Goal: Task Accomplishment & Management: Manage account settings

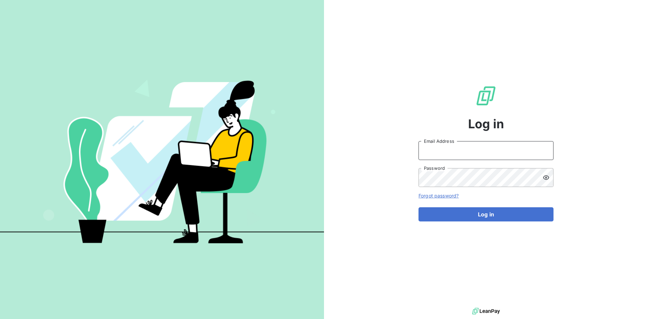
click at [468, 141] on input "Email Address" at bounding box center [485, 150] width 135 height 19
paste input "[PERSON_NAME][EMAIL_ADDRESS][PERSON_NAME][DOMAIN_NAME]"
type input "[PERSON_NAME][EMAIL_ADDRESS][PERSON_NAME][DOMAIN_NAME]"
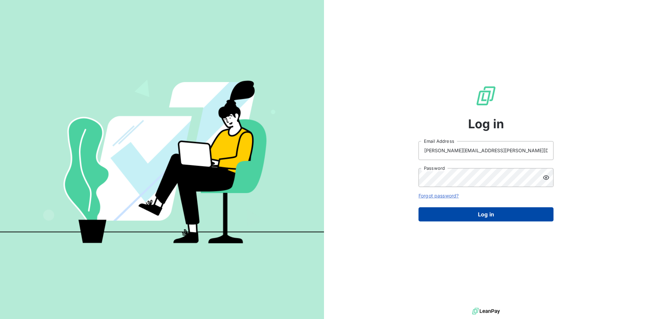
click at [450, 213] on button "Log in" at bounding box center [485, 214] width 135 height 14
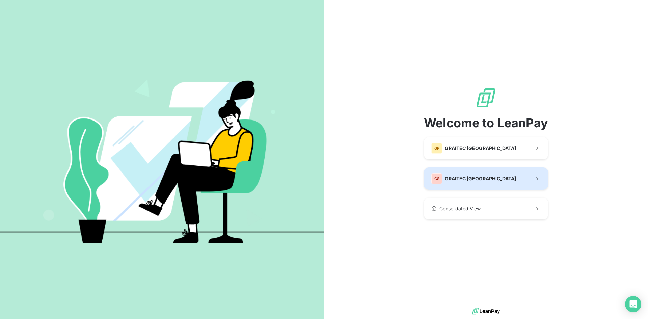
click at [465, 173] on div "GS GRAITEC [GEOGRAPHIC_DATA]" at bounding box center [473, 178] width 85 height 11
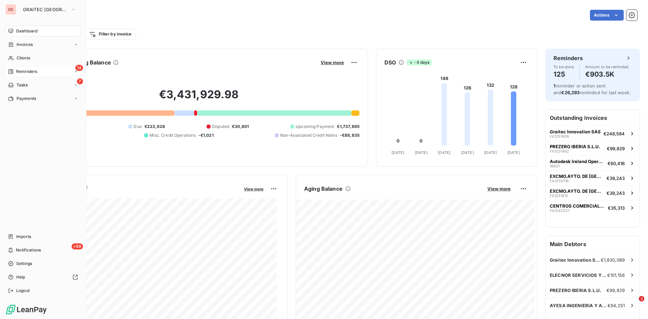
click at [20, 73] on span "Reminders" at bounding box center [26, 71] width 21 height 6
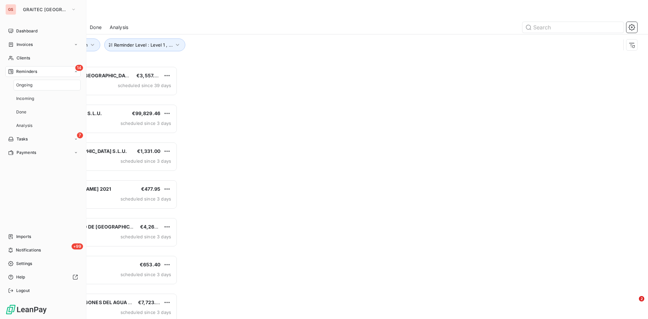
scroll to position [248, 140]
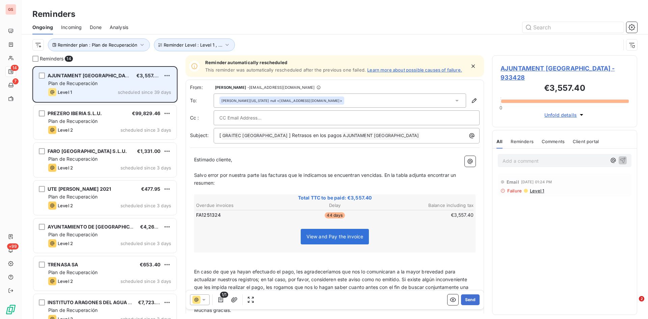
click at [98, 84] on span "Plan de Recuperación" at bounding box center [72, 83] width 49 height 6
click at [170, 74] on html "GS 14 7 +99 Reminders Ongoing Incoming Done Analysis Reminder plan : Plan de Re…" at bounding box center [324, 159] width 648 height 319
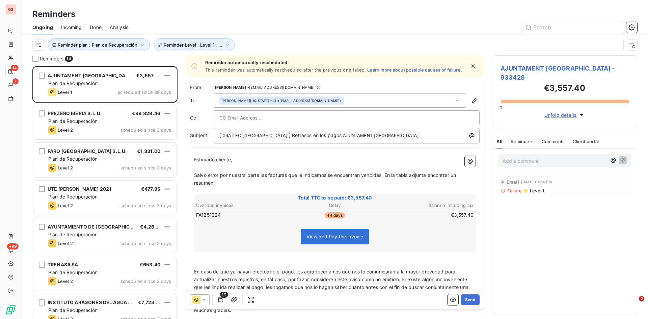
click at [83, 80] on html "GS 14 7 +99 Reminders Ongoing Incoming Done Analysis Reminder plan : Plan de Re…" at bounding box center [324, 159] width 648 height 319
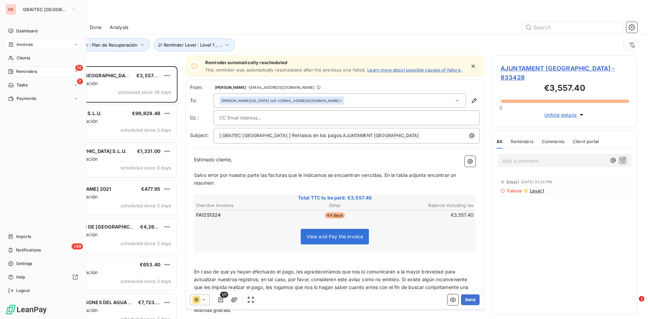
click at [20, 46] on span "Invoices" at bounding box center [25, 45] width 16 height 6
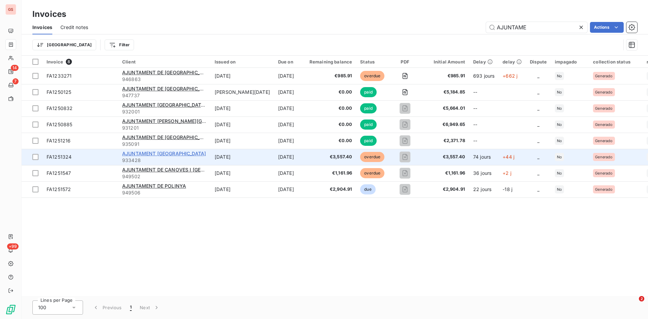
type input "AJUNTAME"
click at [144, 152] on span "AJUNTAMENT [GEOGRAPHIC_DATA]" at bounding box center [164, 153] width 84 height 6
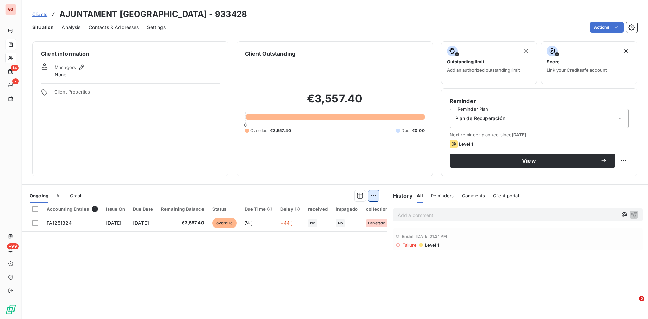
click at [370, 197] on html "GS 14 7 +99 Clients AJUNTAMENT [PERSON_NAME] - 933428 Situation Analysis Contac…" at bounding box center [324, 159] width 648 height 319
click at [370, 197] on html "GS 14 7 +99 Clients AJUNTAMENT [GEOGRAPHIC_DATA] - 933428 Situation Analysis Co…" at bounding box center [324, 159] width 648 height 319
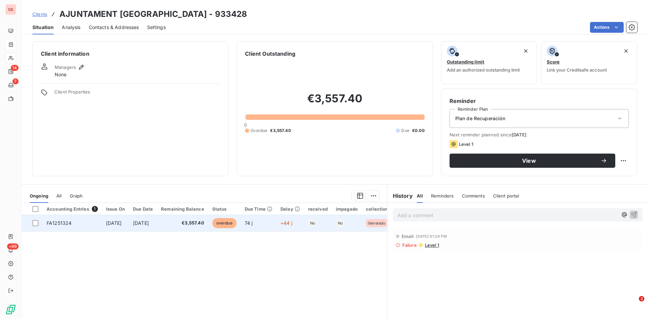
click at [52, 223] on span "FA1251324" at bounding box center [59, 223] width 25 height 6
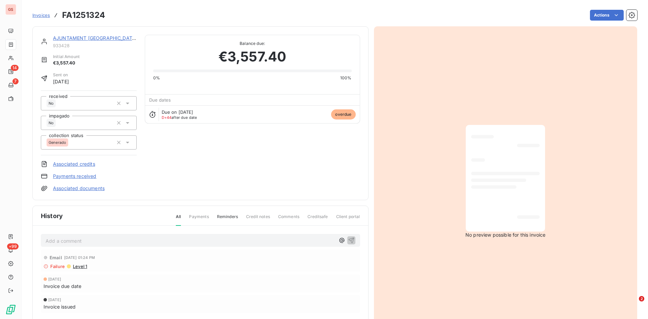
click at [129, 143] on html "GS 14 7 +99 Invoices FA1251324 Actions AJUNTAMENT [PERSON_NAME] 933428 Initial …" at bounding box center [324, 159] width 648 height 319
click at [129, 143] on icon at bounding box center [127, 142] width 7 height 7
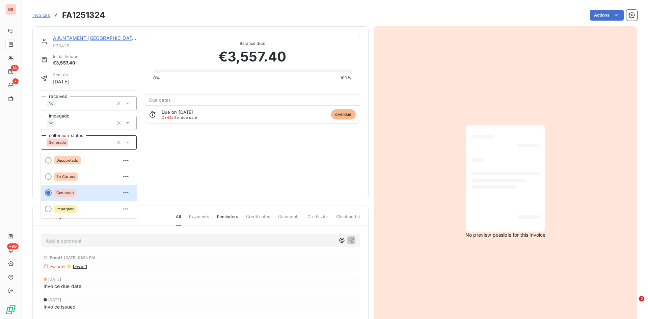
click at [129, 143] on icon at bounding box center [127, 142] width 7 height 7
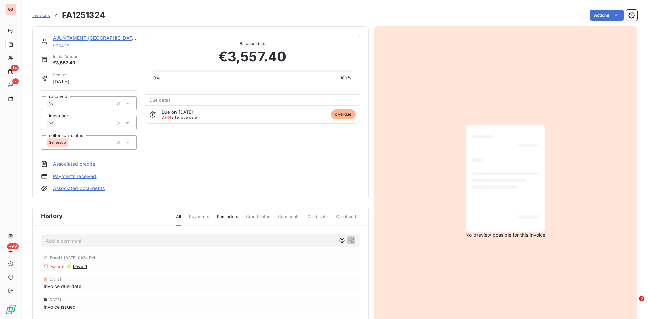
click at [105, 37] on link "AJUNTAMENT [GEOGRAPHIC_DATA]" at bounding box center [95, 38] width 84 height 6
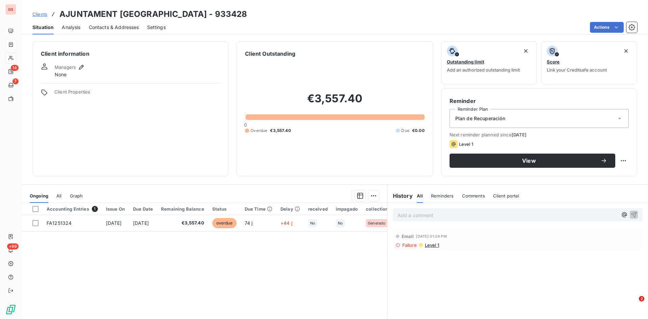
click at [614, 123] on div "Plan de Recuperación" at bounding box center [538, 118] width 179 height 19
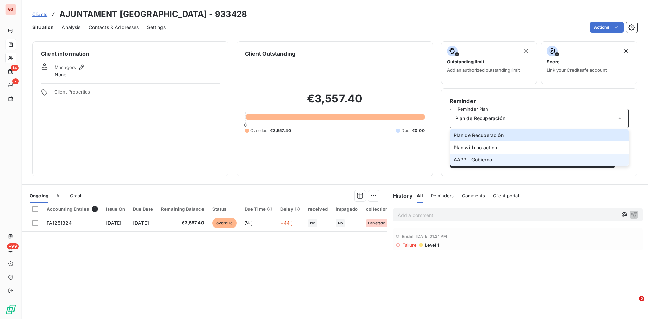
click at [461, 161] on span "AAPP - Gobierno" at bounding box center [473, 159] width 38 height 7
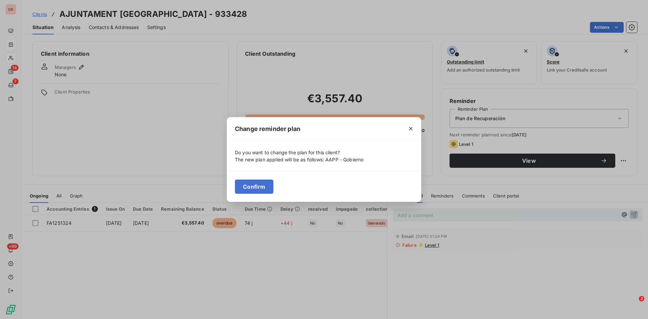
click at [250, 188] on button "Confirm" at bounding box center [254, 187] width 38 height 14
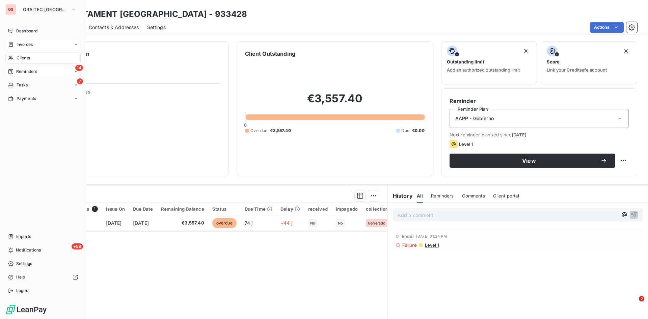
click at [32, 70] on span "Reminders" at bounding box center [26, 71] width 21 height 6
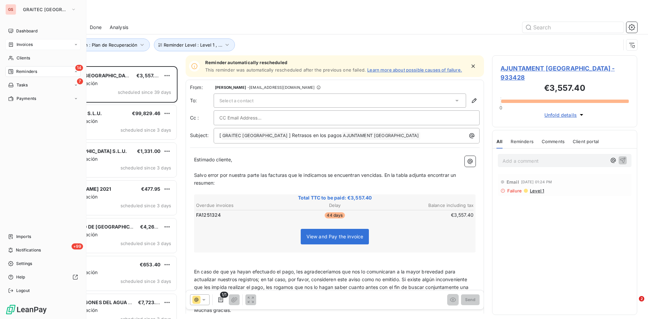
scroll to position [248, 140]
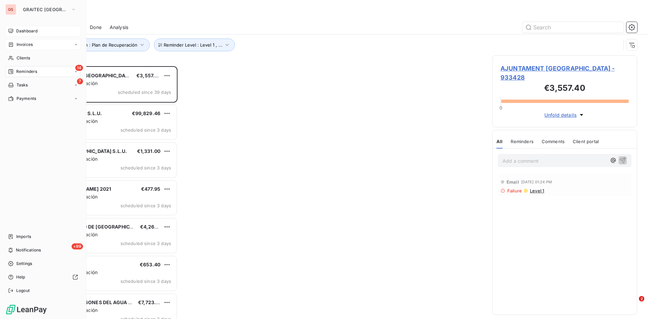
click at [29, 30] on span "Dashboard" at bounding box center [26, 31] width 21 height 6
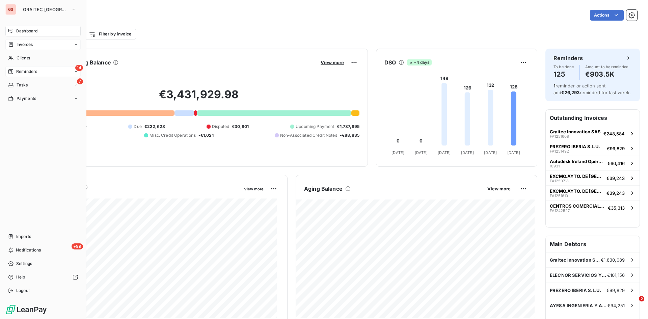
click at [23, 72] on span "Reminders" at bounding box center [26, 71] width 21 height 6
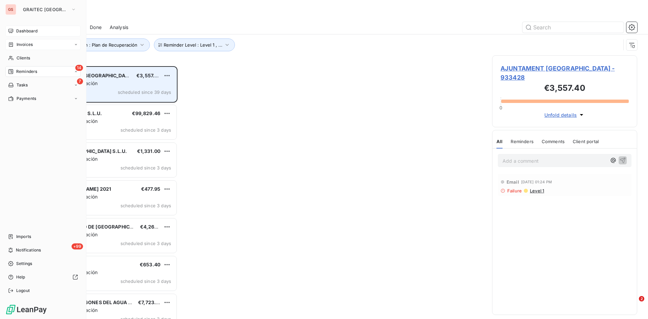
scroll to position [248, 140]
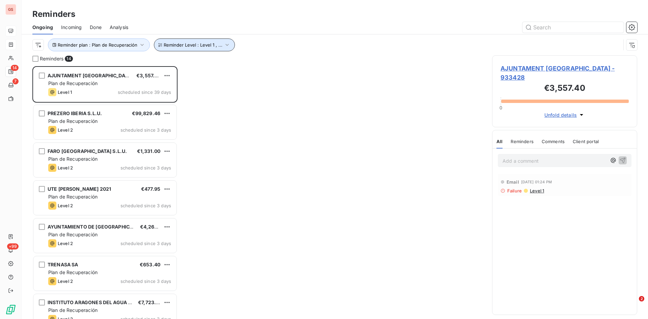
click at [203, 45] on span "Reminder Level : Level 1 , ..." at bounding box center [193, 44] width 59 height 5
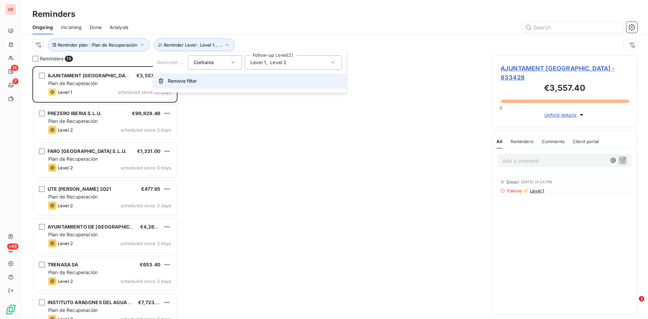
click at [172, 80] on span "Remove filter" at bounding box center [182, 81] width 29 height 7
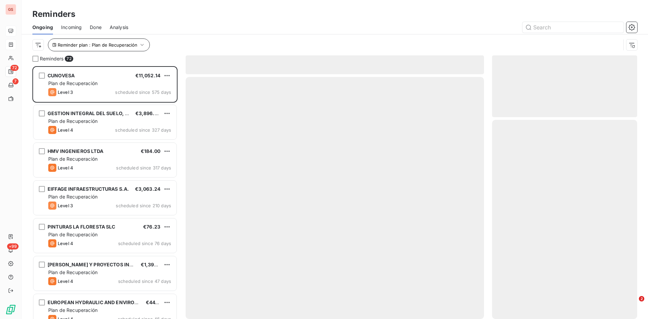
scroll to position [248, 140]
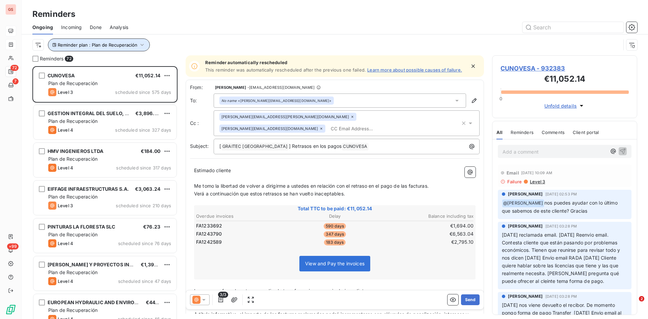
click at [139, 45] on icon "button" at bounding box center [142, 45] width 7 height 7
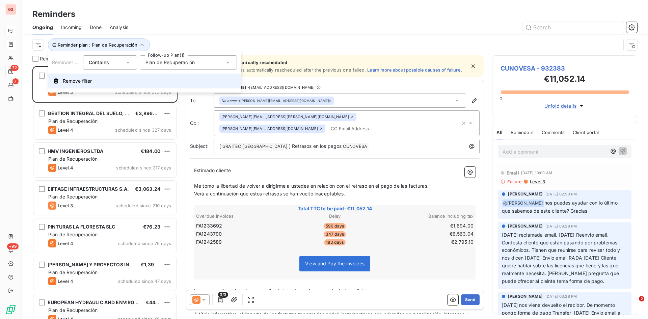
click at [81, 82] on span "Remove filter" at bounding box center [77, 81] width 29 height 7
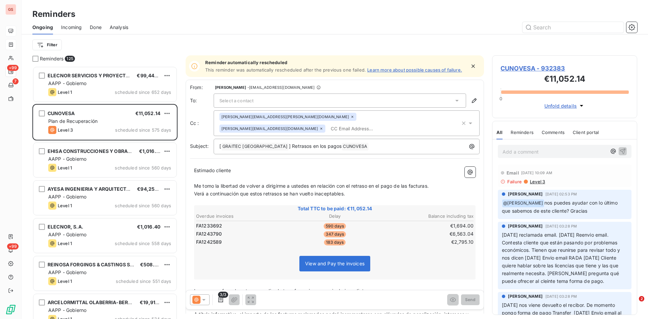
click at [51, 46] on html "GS +99 7 +99 Reminders Ongoing Incoming Done Analysis Filter Reminders 125 ELEC…" at bounding box center [324, 159] width 648 height 319
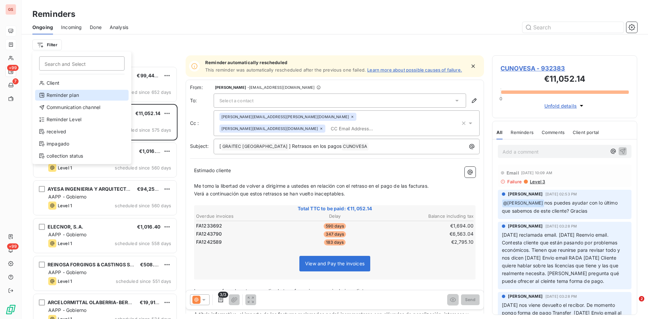
click at [59, 95] on div "Reminder plan" at bounding box center [81, 95] width 93 height 11
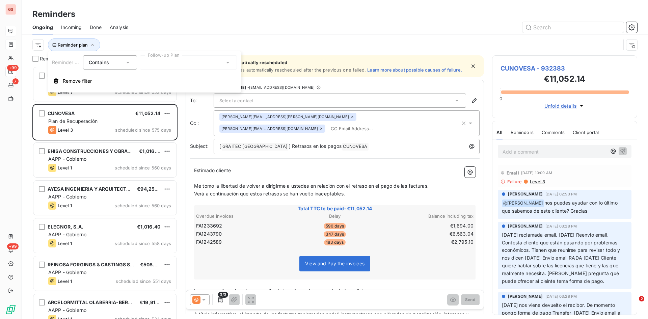
click at [210, 61] on div at bounding box center [188, 62] width 97 height 14
click at [191, 74] on span "Plan de Recuperación" at bounding box center [177, 77] width 49 height 7
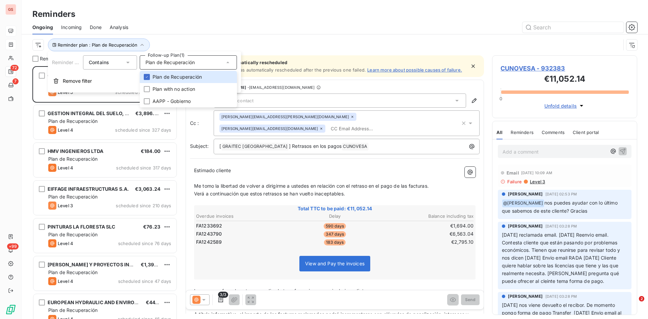
click at [281, 27] on div at bounding box center [386, 27] width 501 height 11
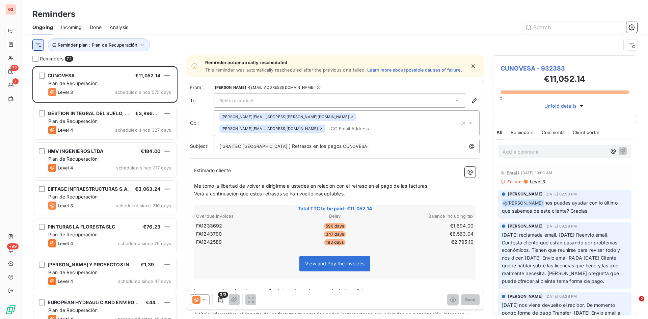
click at [42, 44] on html "GS 72 7 +99 Reminders Ongoing Incoming Done Analysis Reminder plan : Plan de Re…" at bounding box center [324, 159] width 648 height 319
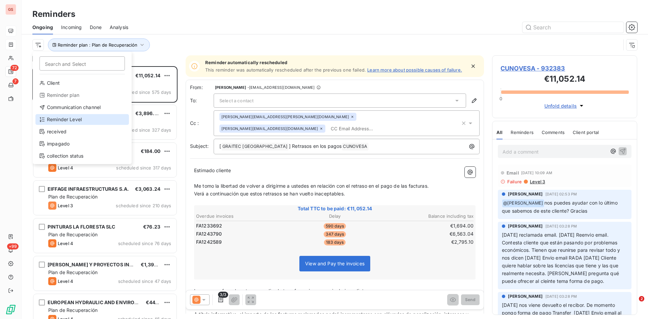
click at [75, 116] on div "Reminder Level" at bounding box center [81, 119] width 93 height 11
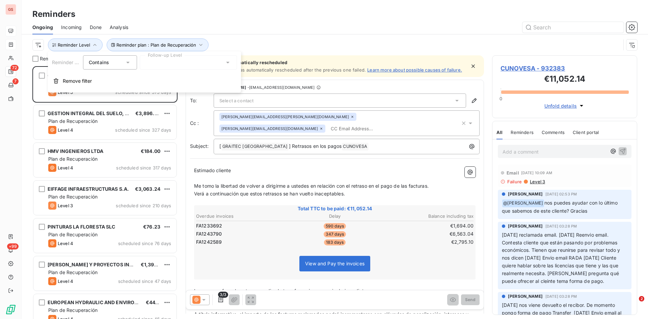
click at [220, 61] on div at bounding box center [188, 62] width 97 height 14
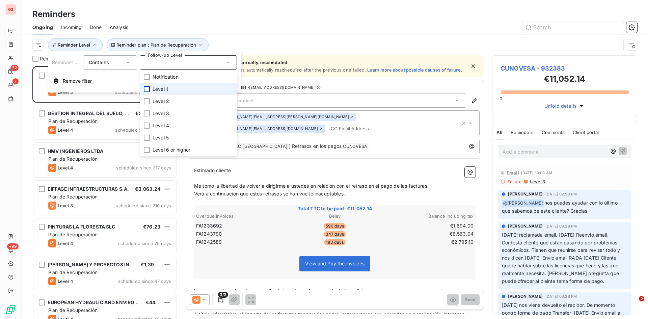
click at [144, 89] on div at bounding box center [147, 89] width 6 height 6
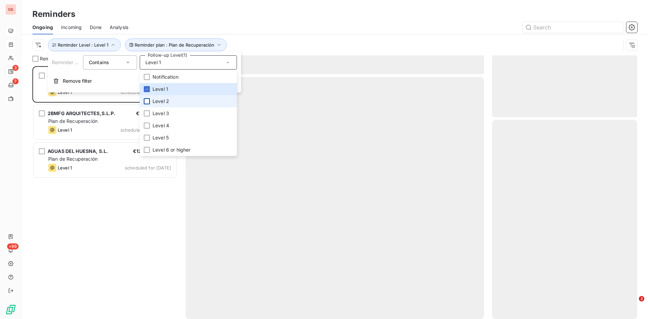
scroll to position [248, 140]
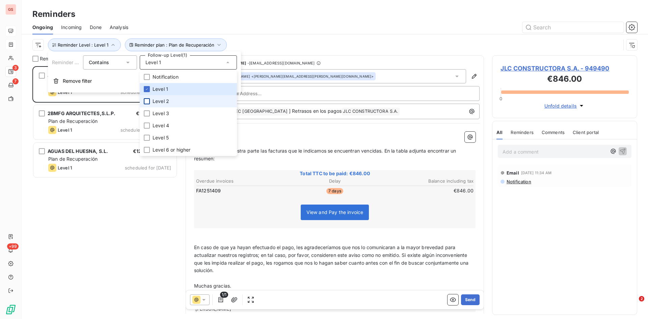
click at [147, 100] on div at bounding box center [147, 101] width 6 height 6
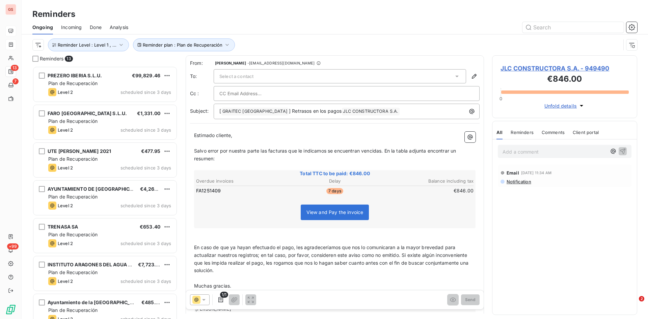
click at [314, 28] on div at bounding box center [386, 27] width 501 height 11
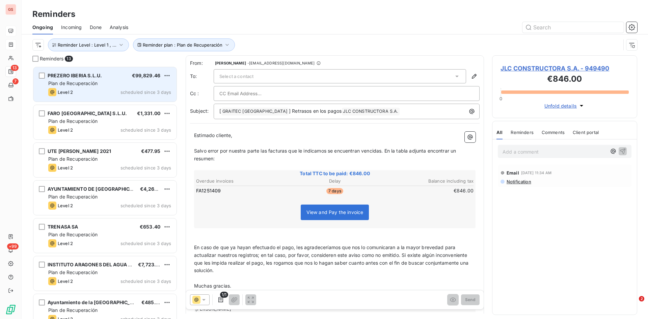
click at [103, 76] on div "PREZERO IBERIA S.L.U. €99,829.46" at bounding box center [109, 76] width 123 height 6
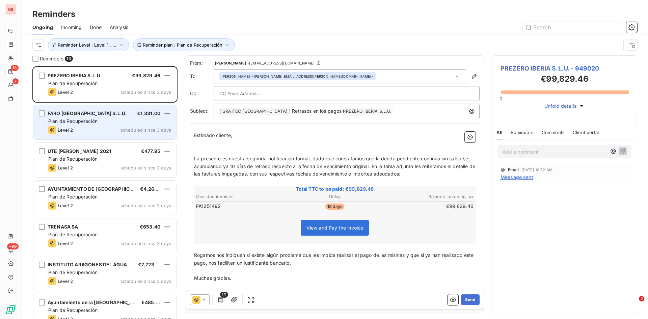
click at [80, 119] on span "Plan de Recuperación" at bounding box center [72, 121] width 49 height 6
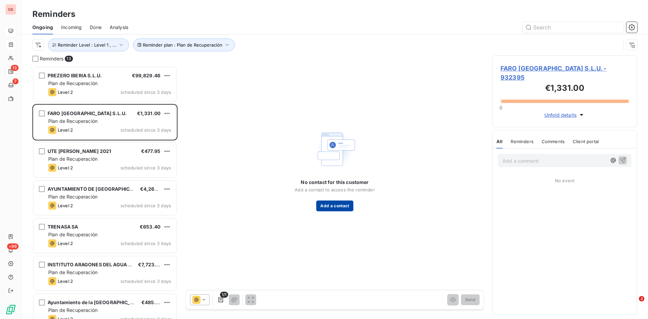
click at [335, 206] on button "Add a contact" at bounding box center [334, 205] width 37 height 11
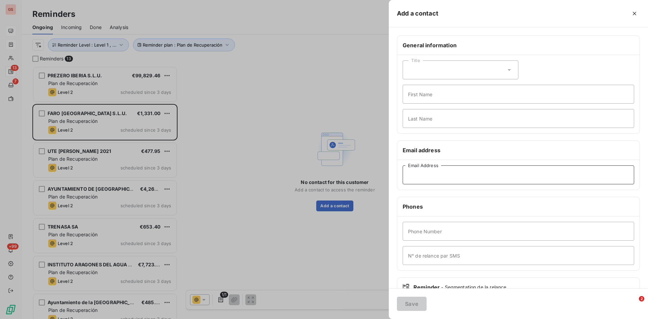
click at [433, 177] on input "Email Address" at bounding box center [518, 174] width 231 height 19
paste input "[EMAIL_ADDRESS][DOMAIN_NAME]"
type input "[EMAIL_ADDRESS][DOMAIN_NAME]"
click at [414, 302] on button "Save" at bounding box center [412, 304] width 30 height 14
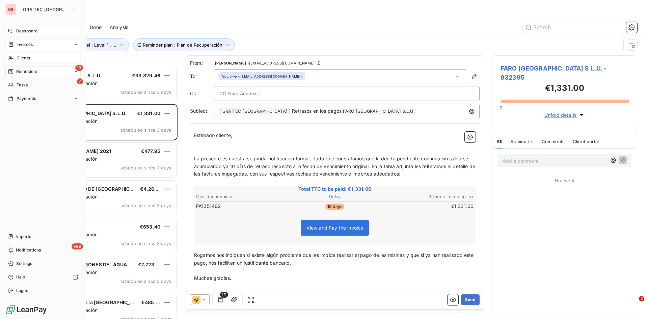
click at [23, 57] on span "Clients" at bounding box center [23, 58] width 13 height 6
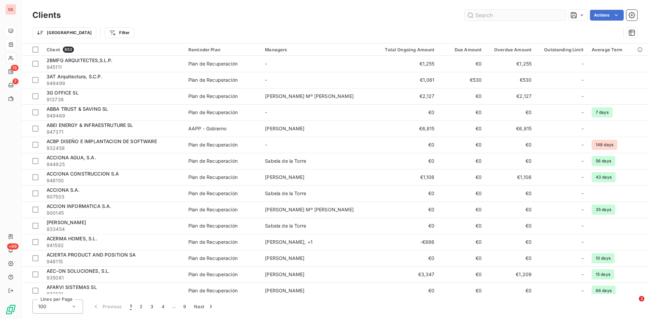
click at [494, 16] on input "text" at bounding box center [514, 15] width 101 height 11
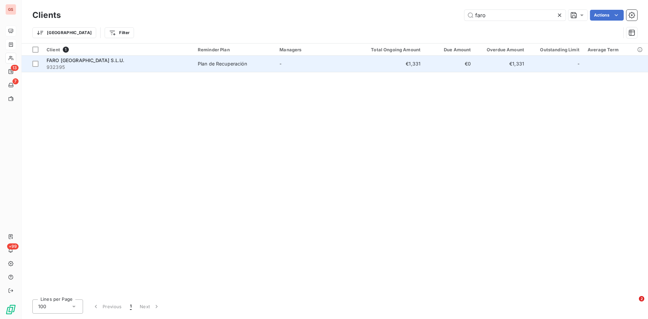
type input "faro"
click at [61, 59] on span "FARO [GEOGRAPHIC_DATA] S.L.U." at bounding box center [86, 60] width 78 height 6
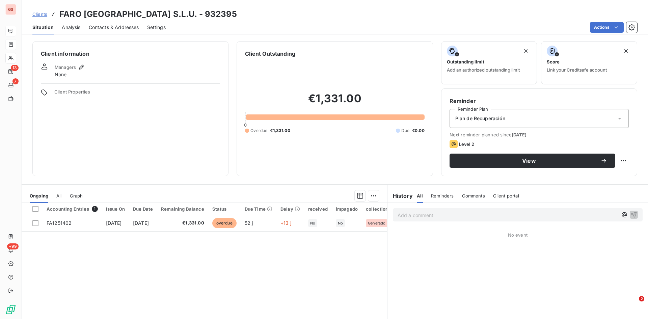
click at [116, 26] on span "Contacts & Addresses" at bounding box center [114, 27] width 50 height 7
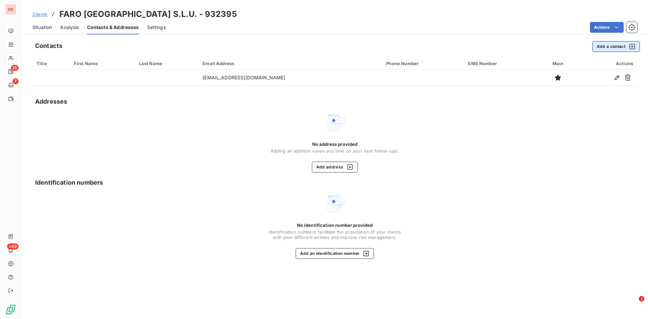
click at [603, 46] on button "Add a contact" at bounding box center [616, 46] width 48 height 11
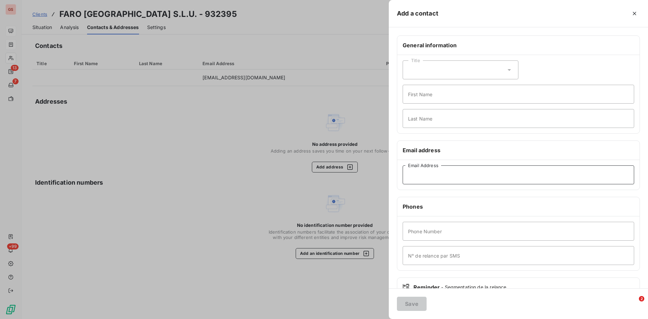
click at [454, 183] on input "Email Address" at bounding box center [518, 174] width 231 height 19
paste input "[EMAIL_ADDRESS][DOMAIN_NAME]"
type input "[EMAIL_ADDRESS][DOMAIN_NAME]"
drag, startPoint x: 460, startPoint y: 174, endPoint x: 386, endPoint y: 176, distance: 73.9
click at [386, 319] on div "Add a contact General information Title First Name Last Name Email address [EMA…" at bounding box center [324, 319] width 648 height 0
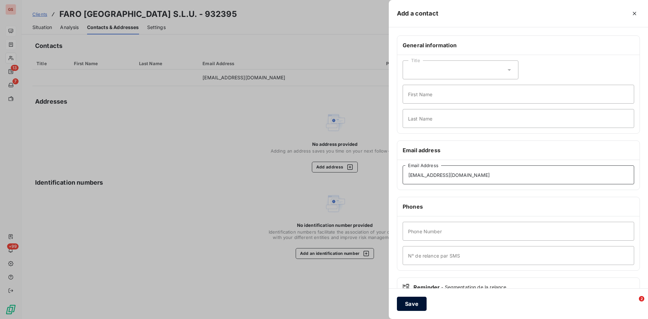
type input "[EMAIL_ADDRESS][DOMAIN_NAME]"
click at [411, 301] on button "Save" at bounding box center [412, 304] width 30 height 14
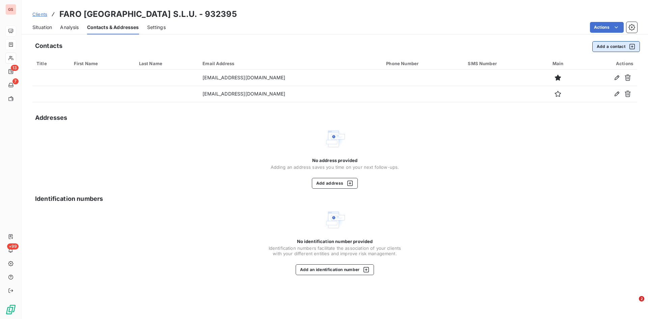
click at [606, 50] on button "Add a contact" at bounding box center [616, 46] width 48 height 11
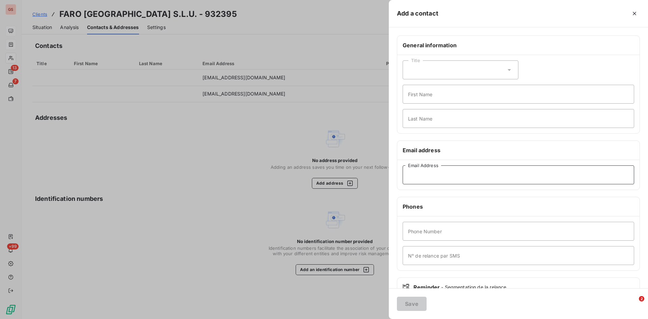
click at [421, 176] on input "Email Address" at bounding box center [518, 174] width 231 height 19
paste input "[PERSON_NAME][EMAIL_ADDRESS][DOMAIN_NAME]"
type input "[PERSON_NAME][EMAIL_ADDRESS][DOMAIN_NAME]"
click at [405, 305] on button "Save" at bounding box center [412, 304] width 30 height 14
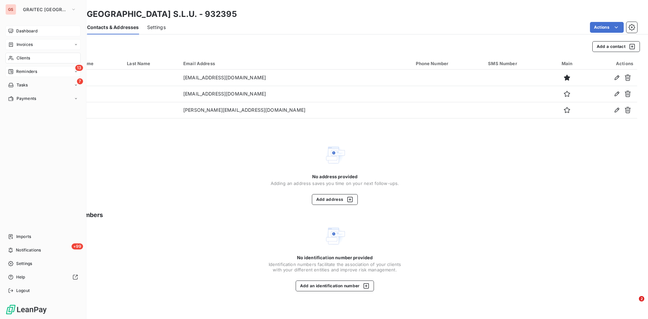
click at [30, 72] on span "Reminders" at bounding box center [26, 71] width 21 height 6
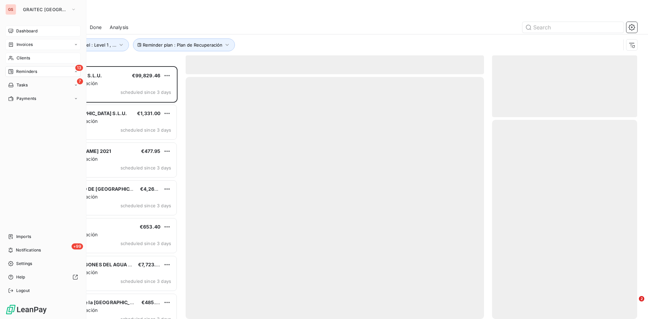
scroll to position [248, 140]
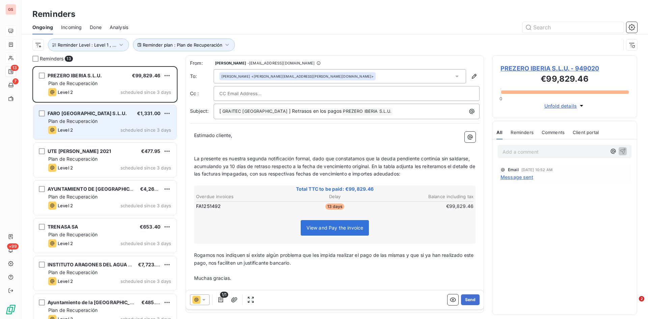
click at [82, 127] on div "Level 2 scheduled since 3 days" at bounding box center [109, 130] width 123 height 8
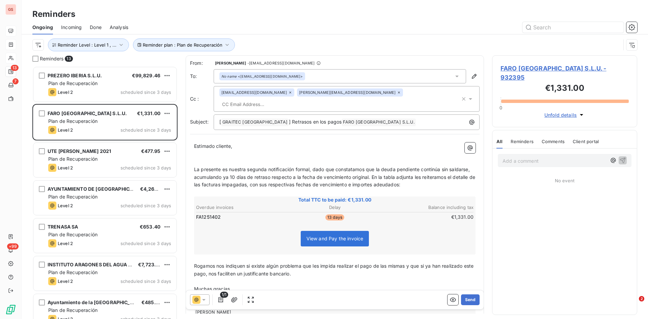
click at [205, 300] on icon at bounding box center [203, 300] width 3 height 2
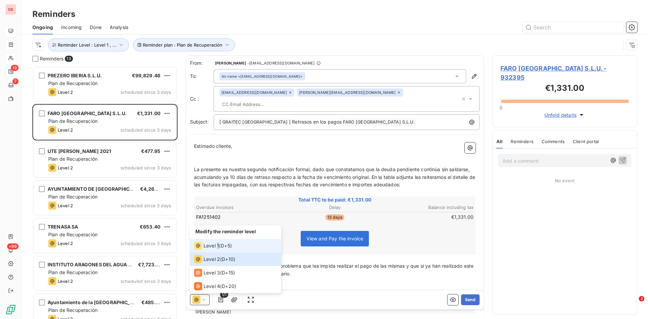
click at [218, 247] on span "Level 1" at bounding box center [211, 245] width 16 height 7
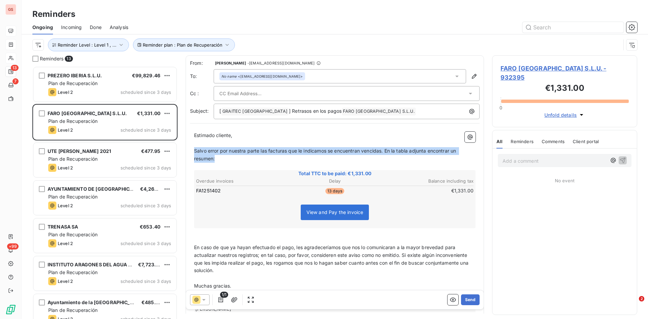
drag, startPoint x: 221, startPoint y: 160, endPoint x: 192, endPoint y: 147, distance: 32.5
click at [192, 147] on div "Estimado cliente, ﻿ Salvo error por nuestra parte las facturas que le indicamos…" at bounding box center [335, 222] width 290 height 189
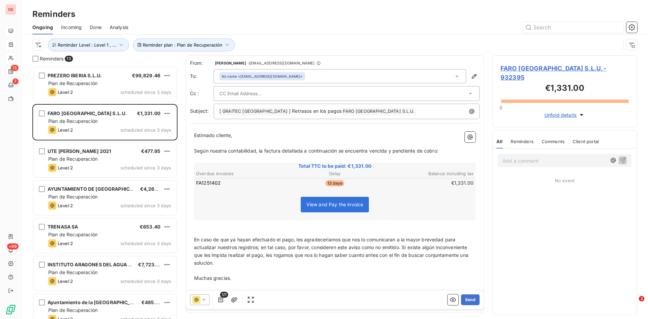
click at [405, 246] on span "En caso de que ya hayan efectuado el pago, les agradeceríamos que nos lo comuni…" at bounding box center [332, 251] width 276 height 29
click at [194, 238] on div "Estimado cliente, ﻿ Según nuestra contabilidad, la factura detallada a continua…" at bounding box center [335, 218] width 290 height 181
click at [195, 240] on span "En caso de que ya hayan efectuado el pago, les agradeceríamos que nos lo comuni…" at bounding box center [325, 243] width 263 height 13
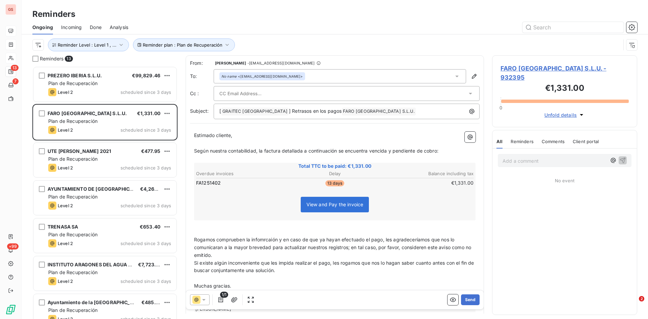
click at [467, 92] on icon at bounding box center [470, 93] width 7 height 7
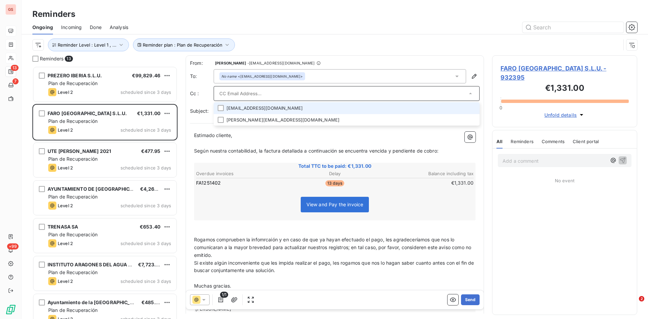
click at [259, 111] on li "[EMAIL_ADDRESS][DOMAIN_NAME]" at bounding box center [347, 108] width 266 height 12
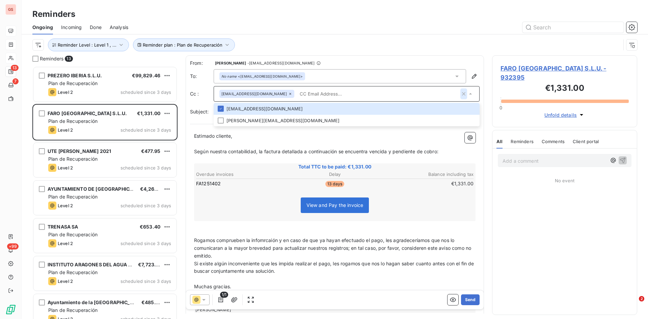
click at [462, 94] on icon "button" at bounding box center [463, 93] width 7 height 7
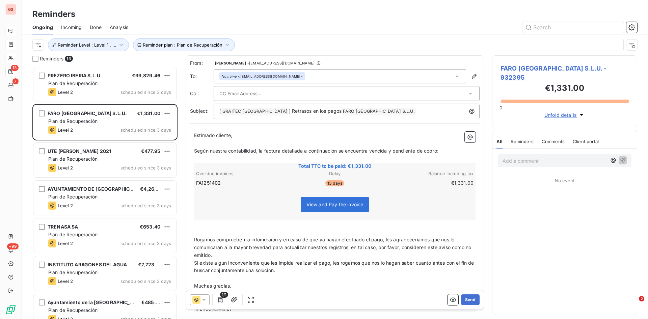
click at [468, 93] on icon at bounding box center [470, 93] width 7 height 7
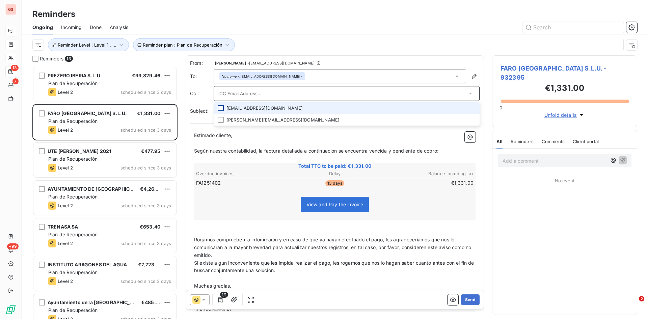
click at [223, 108] on div at bounding box center [221, 108] width 6 height 6
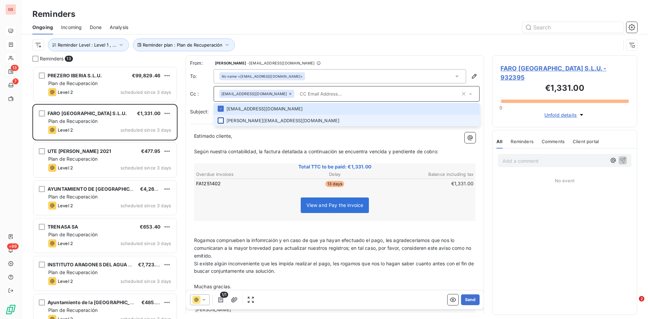
click at [220, 119] on div at bounding box center [221, 120] width 6 height 6
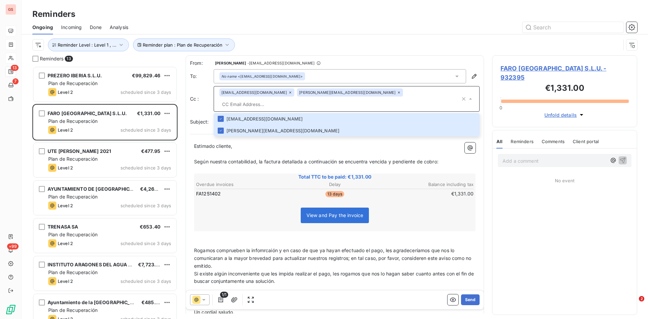
click at [386, 99] on input "text" at bounding box center [339, 104] width 241 height 10
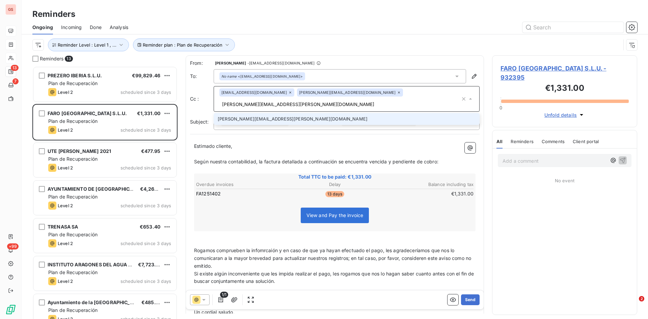
type input "[PERSON_NAME][EMAIL_ADDRESS][PERSON_NAME][DOMAIN_NAME]"
click at [245, 113] on li "[PERSON_NAME][EMAIL_ADDRESS][PERSON_NAME][DOMAIN_NAME]" at bounding box center [347, 119] width 266 height 12
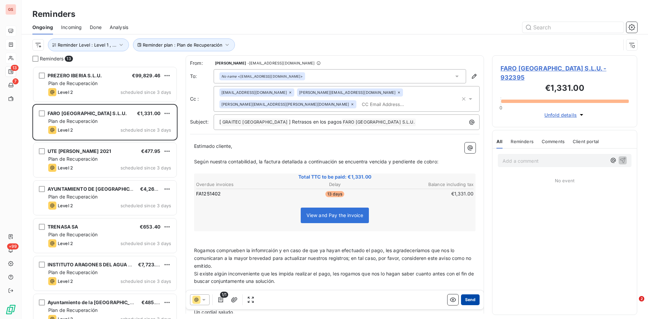
click at [467, 298] on button "Send" at bounding box center [470, 299] width 19 height 11
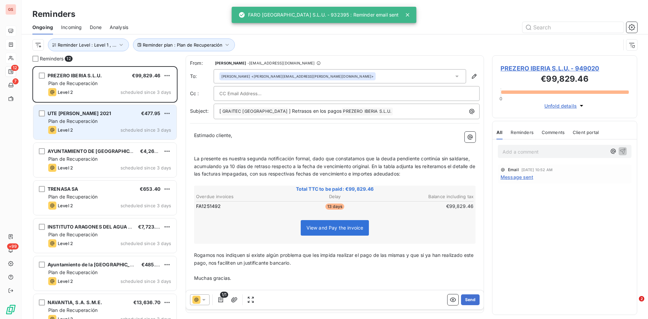
click at [95, 123] on span "Plan de Recuperación" at bounding box center [72, 121] width 49 height 6
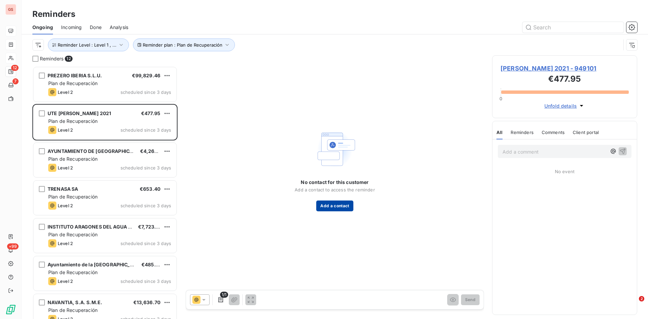
click at [333, 207] on button "Add a contact" at bounding box center [334, 205] width 37 height 11
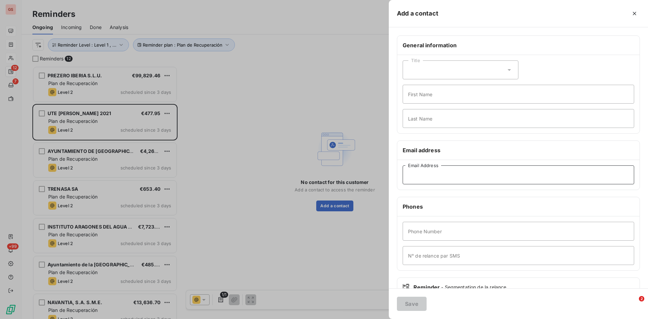
click at [434, 180] on input "Email Address" at bounding box center [518, 174] width 231 height 19
paste input "[EMAIL_ADDRESS][DOMAIN_NAME]"
type input "[EMAIL_ADDRESS][DOMAIN_NAME]"
drag, startPoint x: 411, startPoint y: 302, endPoint x: 411, endPoint y: 307, distance: 5.1
click at [411, 302] on button "Save" at bounding box center [412, 304] width 30 height 14
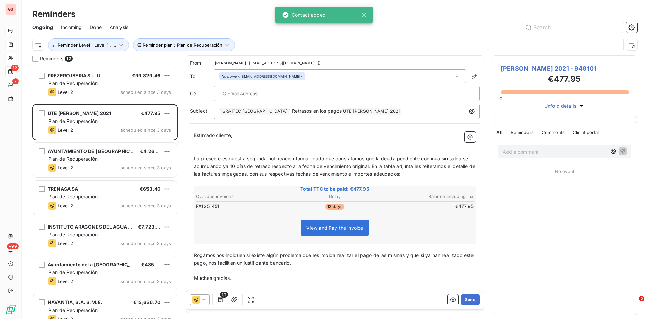
click at [203, 300] on icon at bounding box center [203, 300] width 3 height 2
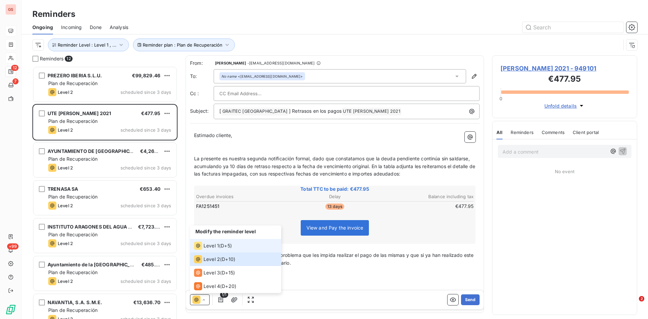
click at [212, 243] on span "Level 1" at bounding box center [211, 245] width 16 height 7
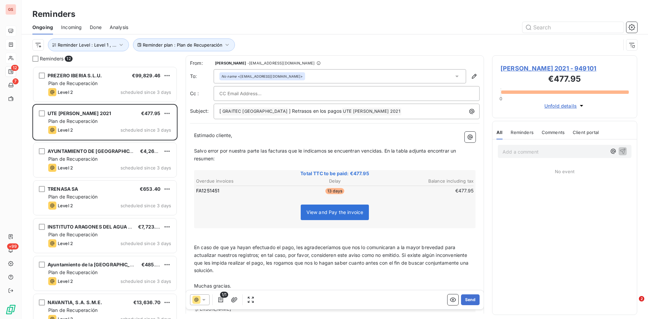
click at [267, 93] on input "text" at bounding box center [255, 93] width 73 height 10
paste input "[EMAIL_ADDRESS][DOMAIN_NAME]"
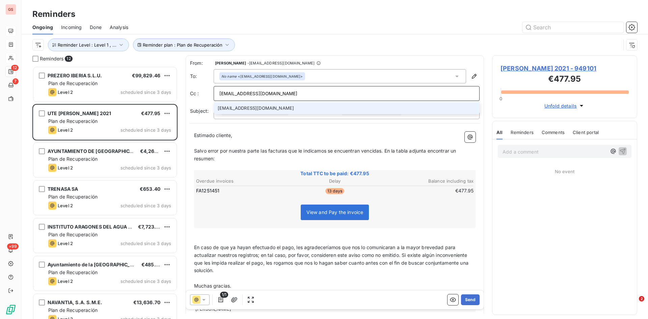
type input "[EMAIL_ADDRESS][DOMAIN_NAME]"
click at [257, 109] on li "[EMAIL_ADDRESS][DOMAIN_NAME]" at bounding box center [347, 108] width 266 height 12
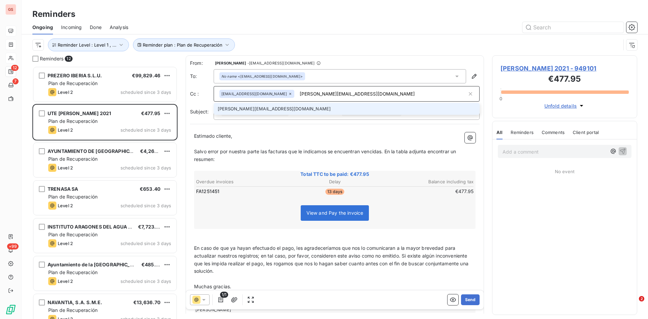
type input "[PERSON_NAME][EMAIL_ADDRESS][DOMAIN_NAME]"
click at [238, 112] on li "[PERSON_NAME][EMAIL_ADDRESS][DOMAIN_NAME]" at bounding box center [347, 109] width 266 height 12
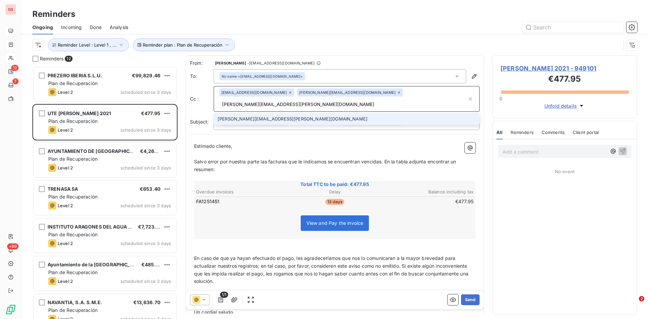
type input "[PERSON_NAME][EMAIL_ADDRESS][PERSON_NAME][DOMAIN_NAME]"
click at [245, 113] on li "[PERSON_NAME][EMAIL_ADDRESS][PERSON_NAME][DOMAIN_NAME]" at bounding box center [347, 119] width 266 height 12
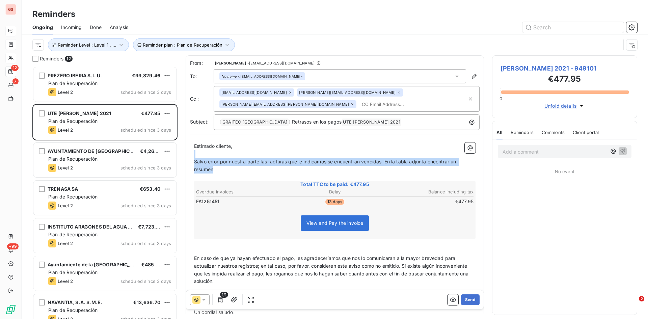
drag, startPoint x: 214, startPoint y: 170, endPoint x: 195, endPoint y: 156, distance: 23.4
click at [195, 156] on div "Estimado cliente, ﻿ Salvo error por nuestra parte las facturas que le indicamos…" at bounding box center [334, 232] width 281 height 181
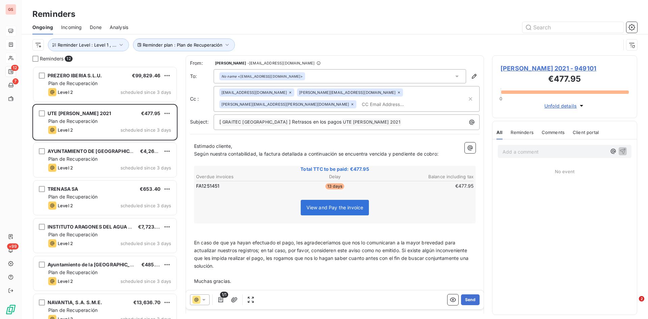
click at [194, 240] on div "Estimado cliente, Según nuestra contabilidad, la factura detallada a continuaci…" at bounding box center [335, 224] width 290 height 173
click at [193, 242] on div "Estimado cliente, Según nuestra contabilidad, la factura detallada a continuaci…" at bounding box center [335, 224] width 290 height 173
click at [195, 242] on span "En caso de que ya hayan efectuado el pago, les agradeceríamos que nos lo comuni…" at bounding box center [332, 254] width 276 height 29
click at [222, 258] on span "Rogamos comprueben la información y en caso de que ya hayan efectuado el pago, …" at bounding box center [334, 254] width 281 height 29
click at [318, 269] on p "Rogamos comprueben la información y en caso de que ya hayan efectuado el pago, …" at bounding box center [334, 254] width 281 height 31
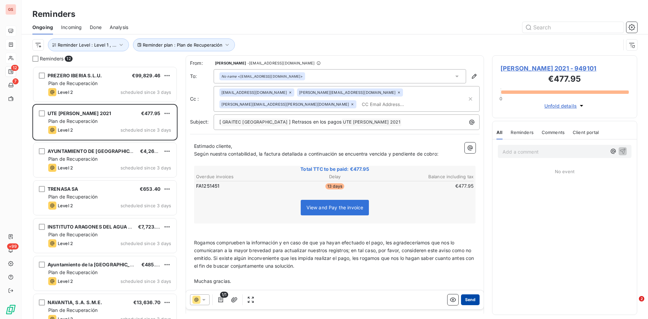
click at [469, 300] on button "Send" at bounding box center [470, 299] width 19 height 11
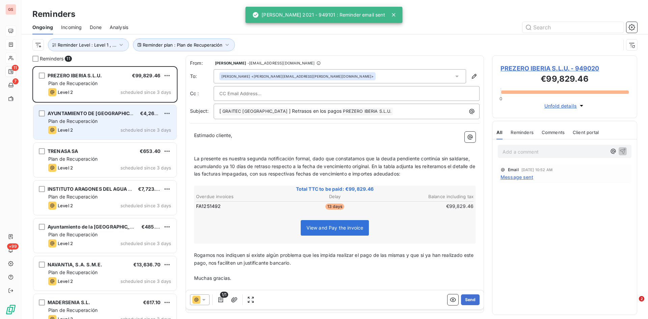
click at [90, 113] on span "AYUNTAMIENTO DE [GEOGRAPHIC_DATA]" at bounding box center [97, 113] width 98 height 6
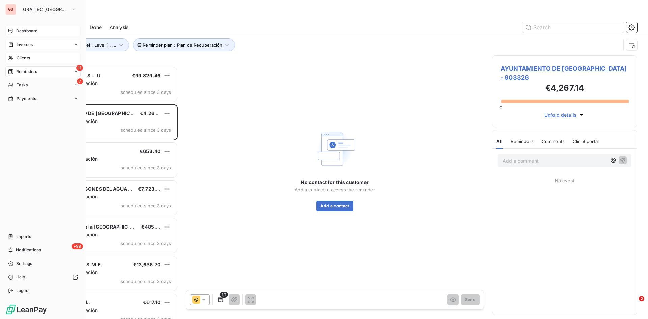
click at [24, 56] on span "Clients" at bounding box center [23, 58] width 13 height 6
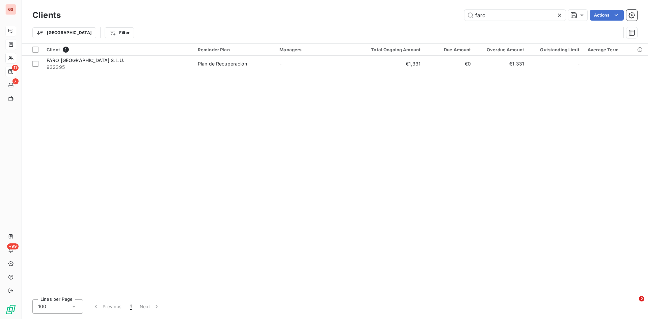
drag, startPoint x: 489, startPoint y: 15, endPoint x: 464, endPoint y: 10, distance: 25.7
click at [464, 10] on div "faro" at bounding box center [514, 15] width 101 height 11
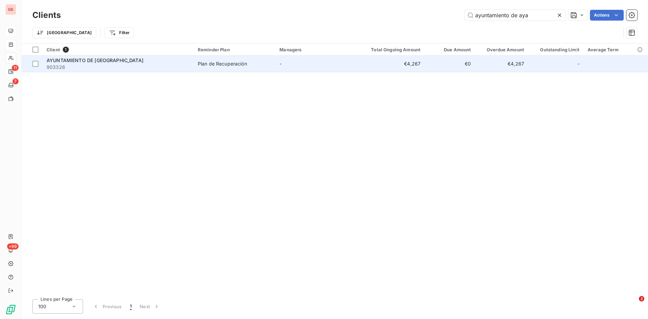
type input "ayuntamiento de aya"
click at [103, 59] on span "AYUNTAMIENTO DE [GEOGRAPHIC_DATA]" at bounding box center [95, 60] width 97 height 6
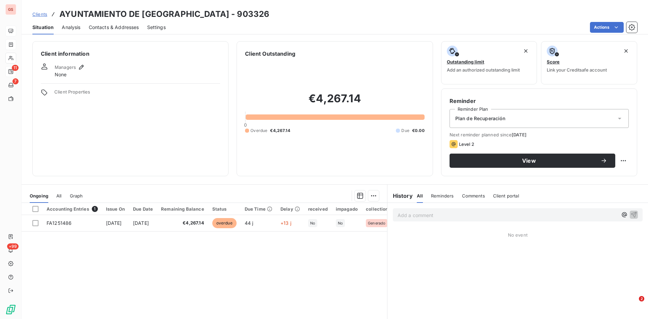
click at [499, 119] on span "Plan de Recuperación" at bounding box center [480, 118] width 50 height 7
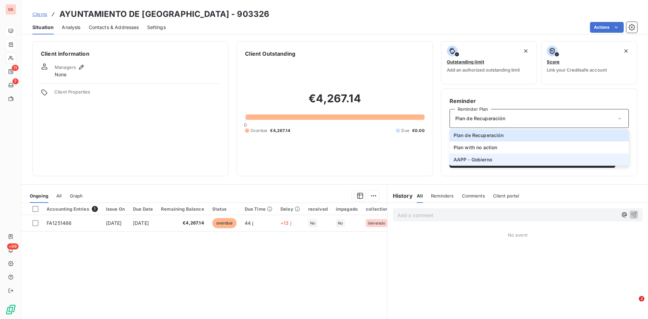
click at [477, 159] on span "AAPP - Gobierno" at bounding box center [473, 159] width 38 height 7
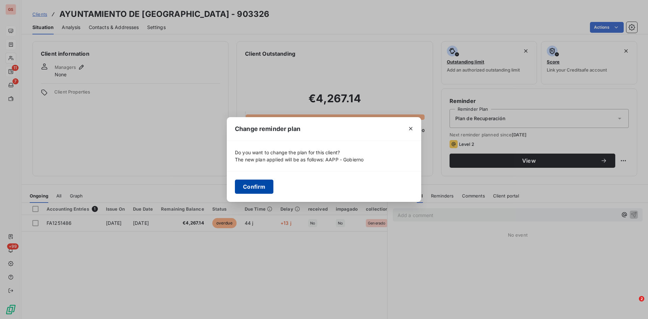
click at [246, 185] on button "Confirm" at bounding box center [254, 187] width 38 height 14
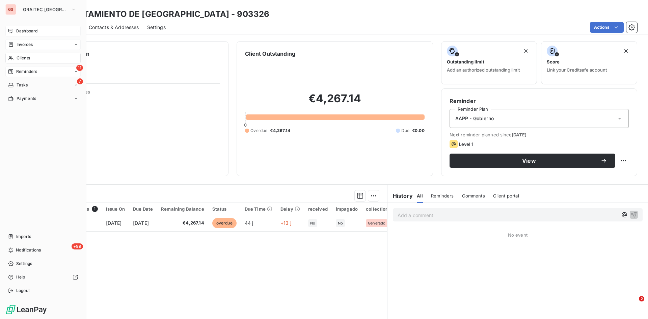
click at [24, 70] on span "Reminders" at bounding box center [26, 71] width 21 height 6
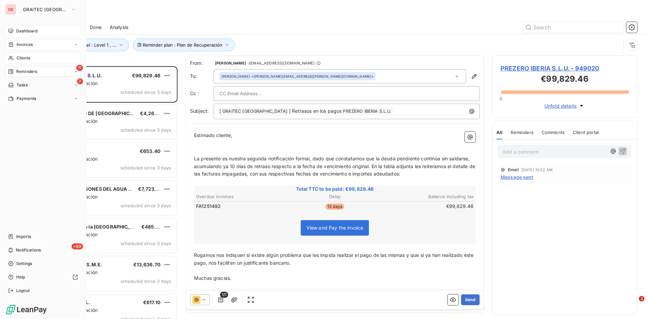
scroll to position [248, 140]
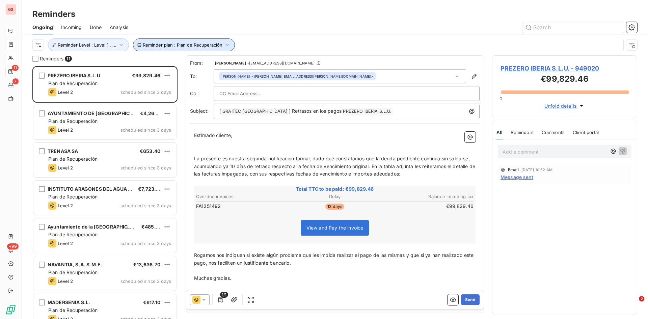
click at [179, 48] on button "Reminder plan : Plan de Recuperación" at bounding box center [184, 44] width 102 height 13
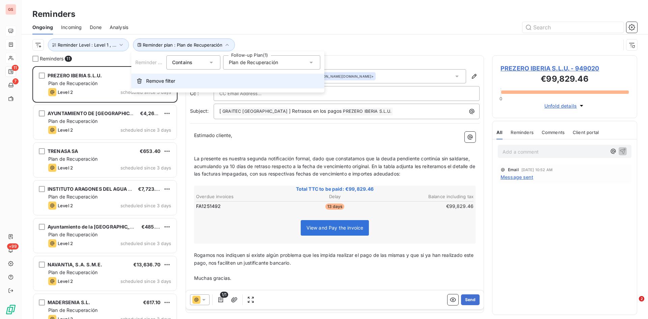
click at [150, 82] on span "Remove filter" at bounding box center [160, 81] width 29 height 7
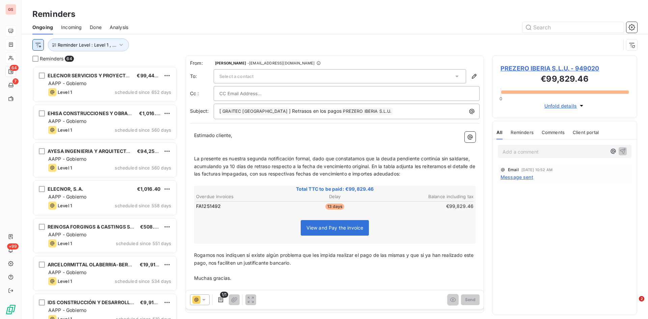
click at [37, 45] on html "GS 64 7 +99 Reminders Ongoing Incoming Done Analysis Reminder Level : Level 1 ,…" at bounding box center [324, 159] width 648 height 319
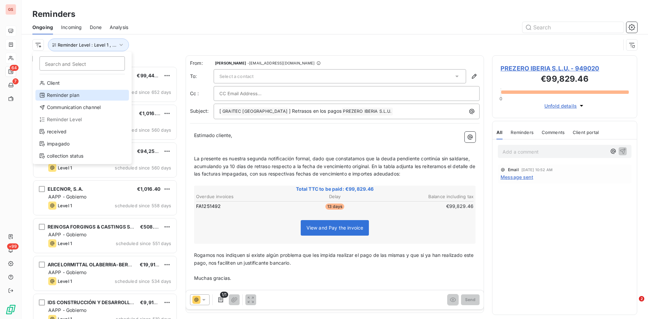
click at [73, 99] on div "Reminder plan" at bounding box center [81, 95] width 93 height 11
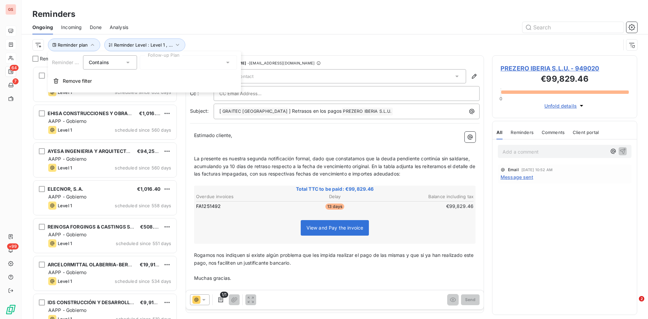
click at [181, 63] on div at bounding box center [188, 62] width 97 height 14
click at [175, 79] on span "Plan de Recuperación" at bounding box center [177, 77] width 49 height 7
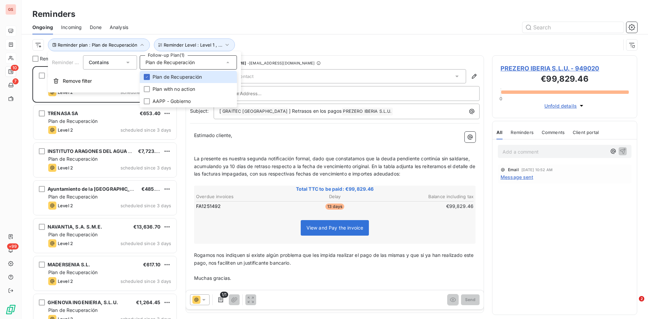
click at [259, 21] on div "Ongoing Incoming Done Analysis" at bounding box center [335, 27] width 626 height 14
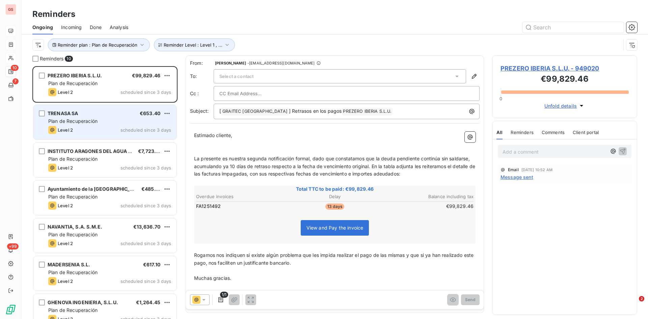
click at [82, 119] on span "Plan de Recuperación" at bounding box center [72, 121] width 49 height 6
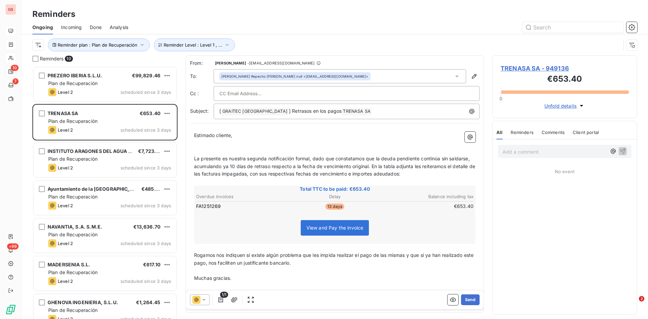
click at [207, 302] on icon at bounding box center [203, 299] width 7 height 7
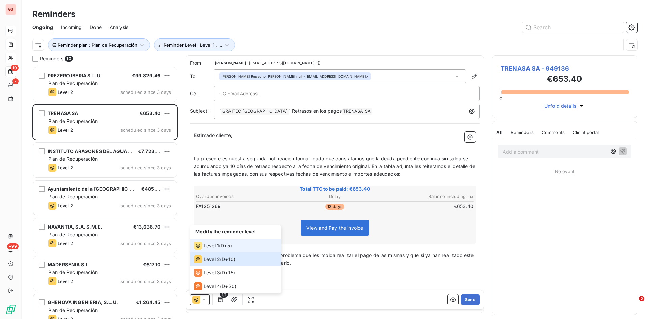
click at [210, 244] on span "Level 1" at bounding box center [211, 245] width 16 height 7
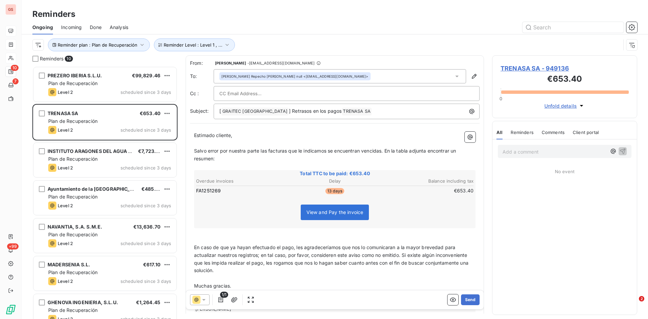
click at [271, 92] on input "text" at bounding box center [255, 93] width 73 height 10
paste input "[EMAIL_ADDRESS][DOMAIN_NAME]"
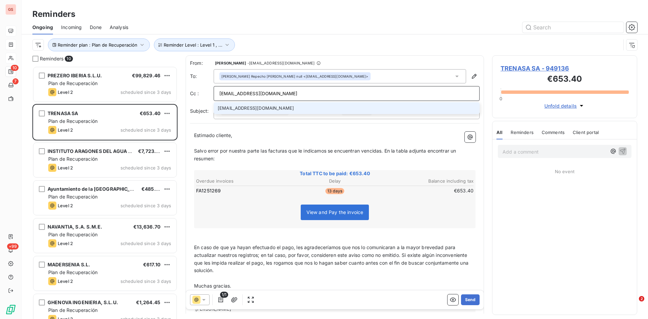
type input "[EMAIL_ADDRESS][DOMAIN_NAME]"
click at [243, 110] on li "[EMAIL_ADDRESS][DOMAIN_NAME]" at bounding box center [347, 108] width 266 height 12
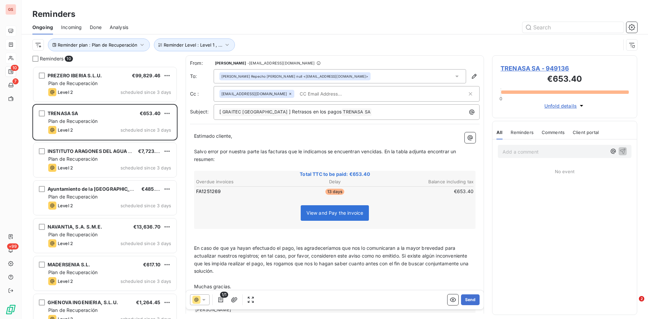
type input "s"
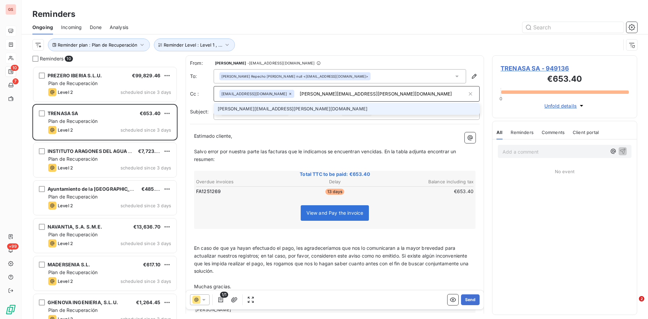
type input "[PERSON_NAME][EMAIL_ADDRESS][PERSON_NAME][DOMAIN_NAME]"
click at [255, 110] on li "[PERSON_NAME][EMAIL_ADDRESS][PERSON_NAME][DOMAIN_NAME]" at bounding box center [347, 109] width 266 height 12
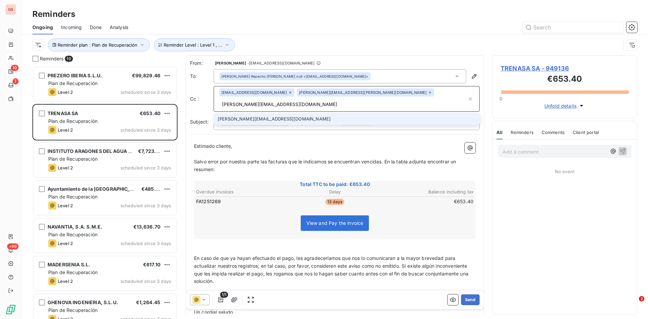
type input "[PERSON_NAME][EMAIL_ADDRESS][DOMAIN_NAME]"
click at [255, 113] on li "[PERSON_NAME][EMAIL_ADDRESS][DOMAIN_NAME]" at bounding box center [347, 119] width 266 height 12
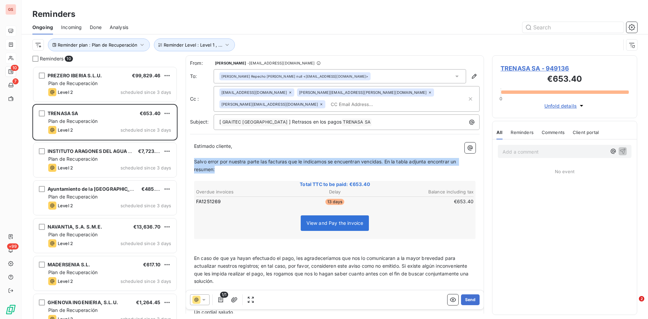
drag, startPoint x: 218, startPoint y: 160, endPoint x: 192, endPoint y: 150, distance: 27.2
click at [192, 150] on div "Estimado cliente, ﻿ Salvo error por nuestra parte las facturas que le indicamos…" at bounding box center [335, 232] width 290 height 189
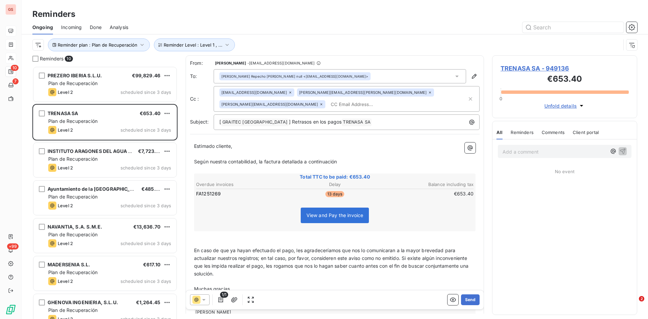
click at [510, 192] on div "Add a comment ﻿ No event" at bounding box center [564, 226] width 144 height 175
